Goal: Contribute content

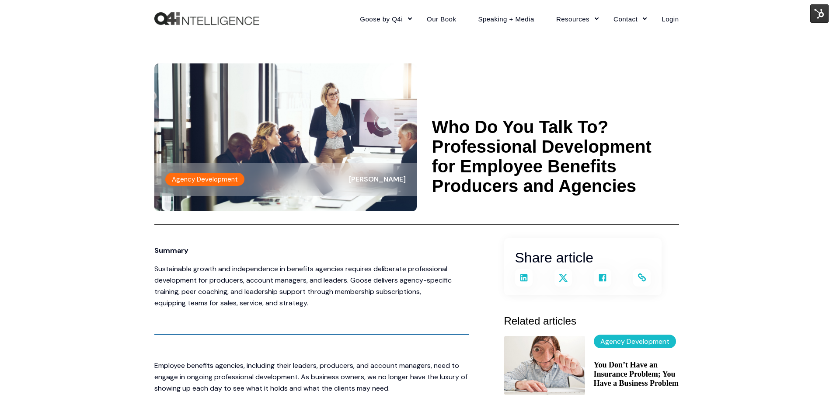
click at [813, 10] on img at bounding box center [820, 13] width 18 height 18
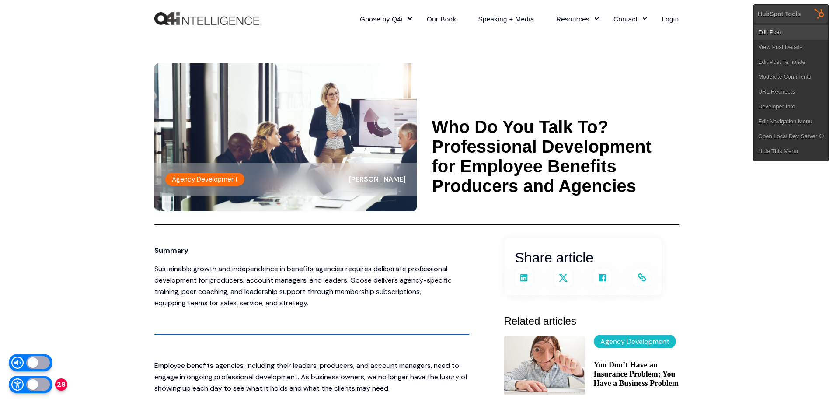
click at [794, 30] on link "Edit Post" at bounding box center [791, 32] width 74 height 15
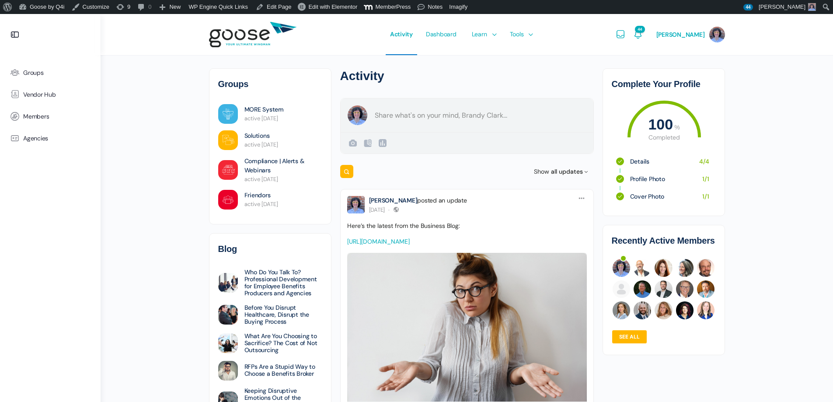
click at [456, 117] on form "Create a post Brandy Clark Public Public Visible to anyone, on or off this site…" at bounding box center [467, 126] width 254 height 56
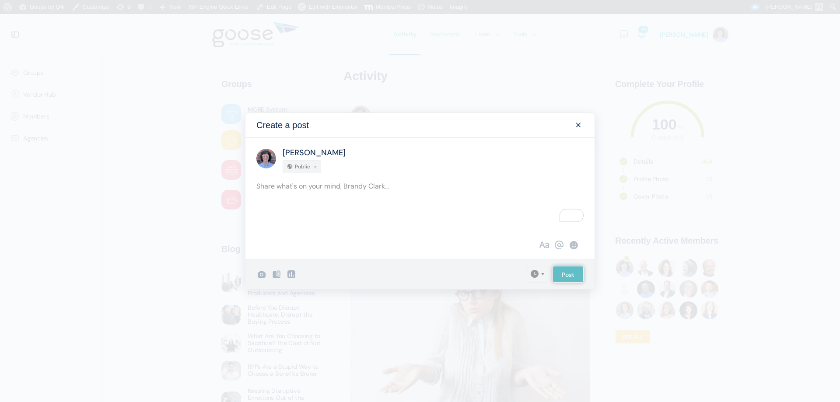
click at [577, 121] on span at bounding box center [578, 125] width 10 height 10
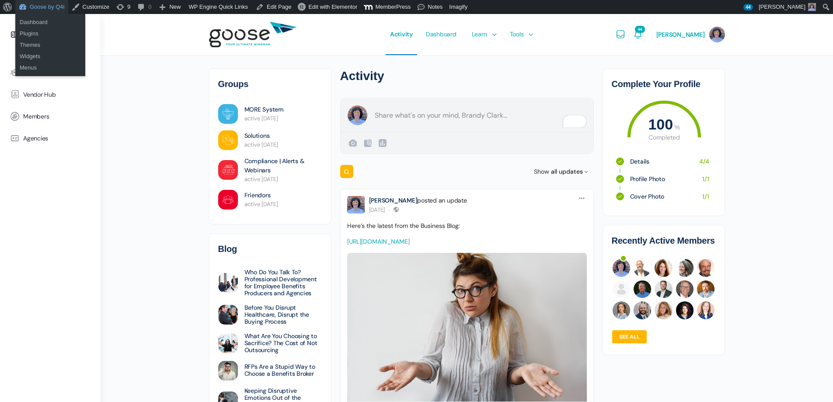
click at [44, 9] on link "Goose by Q4i" at bounding box center [41, 7] width 53 height 14
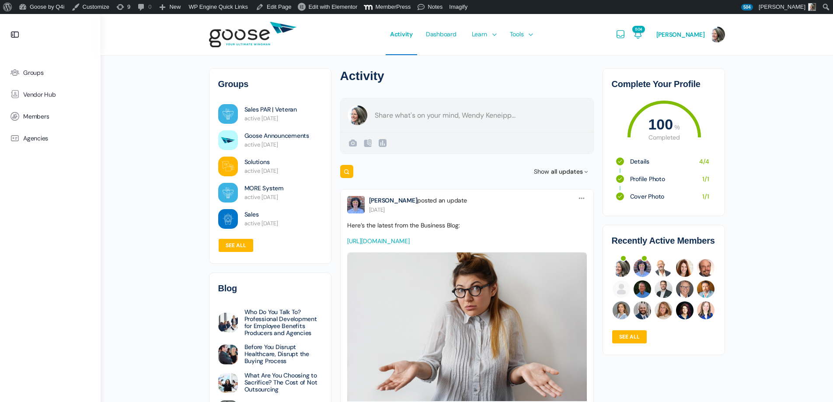
click at [416, 118] on form "Create a post [PERSON_NAME] Public Public Visible to anyone, on or off this sit…" at bounding box center [467, 126] width 254 height 56
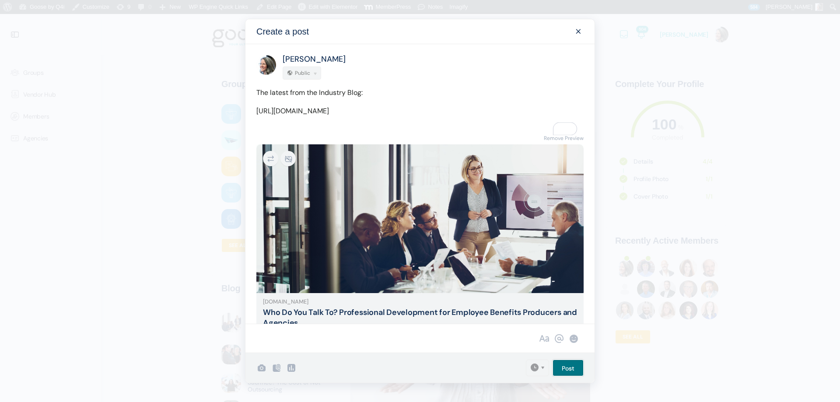
click at [575, 365] on input "Post" at bounding box center [568, 368] width 31 height 17
